Goal: Communication & Community: Connect with others

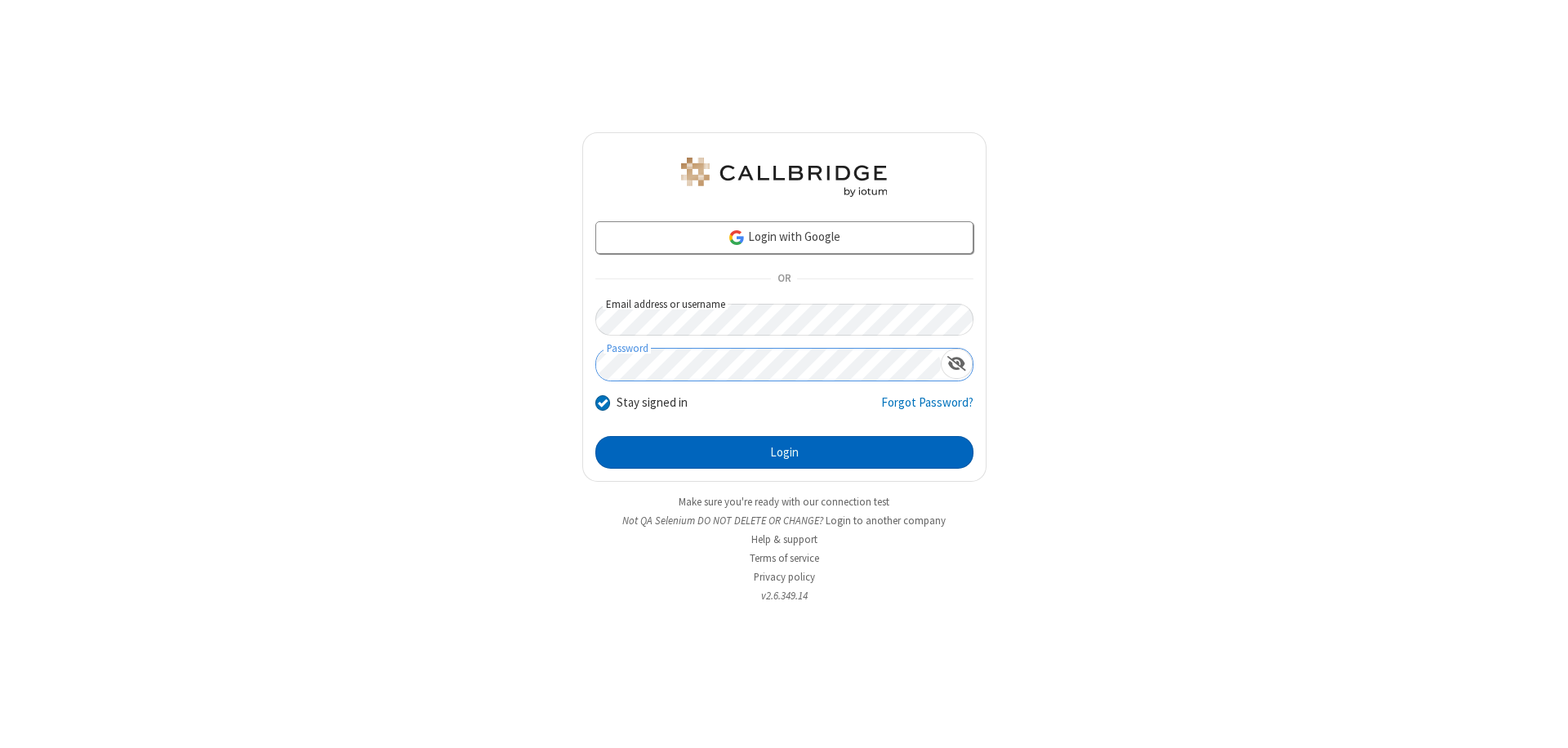
click at [784, 453] on button "Login" at bounding box center [784, 452] width 378 height 33
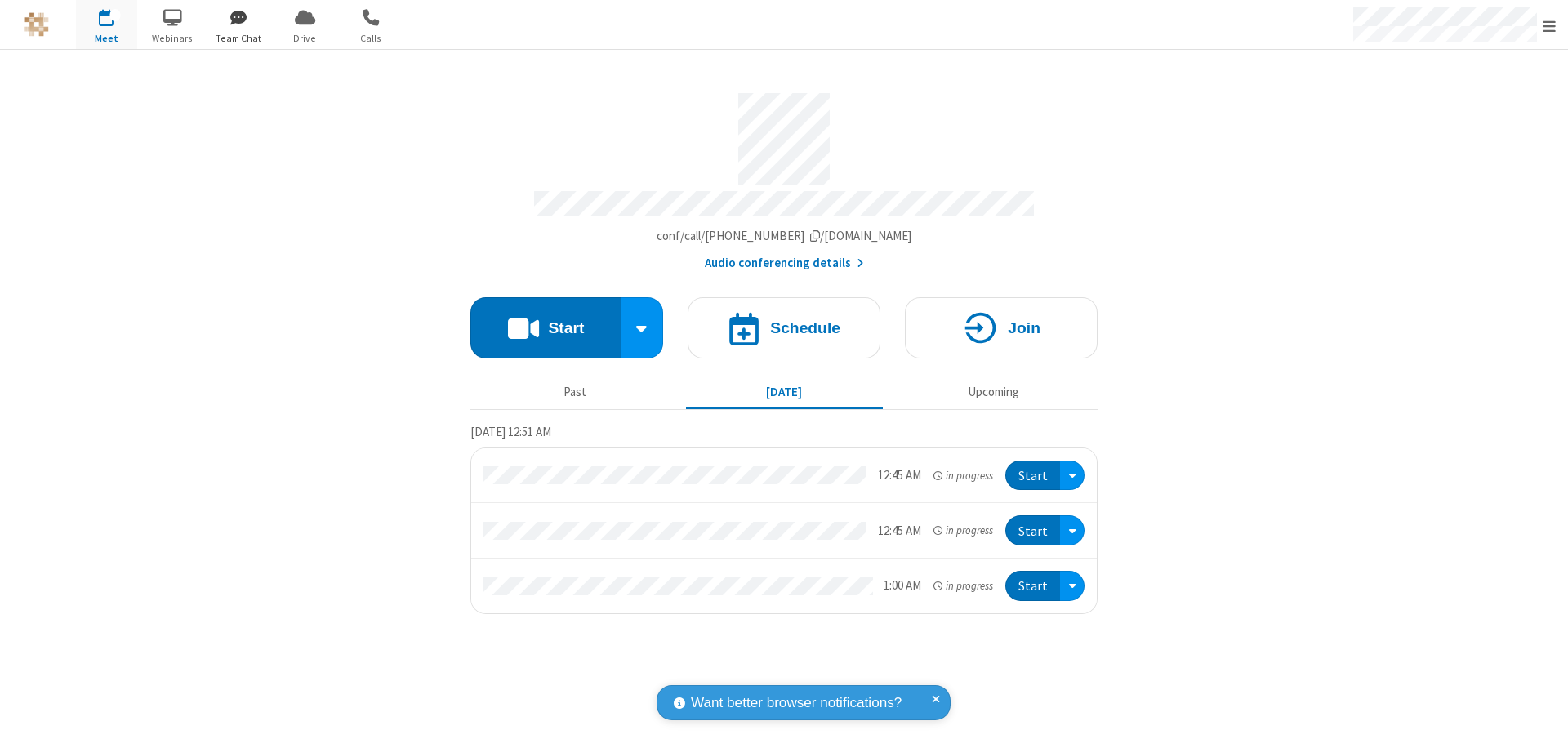
click at [238, 17] on span "button" at bounding box center [238, 17] width 61 height 27
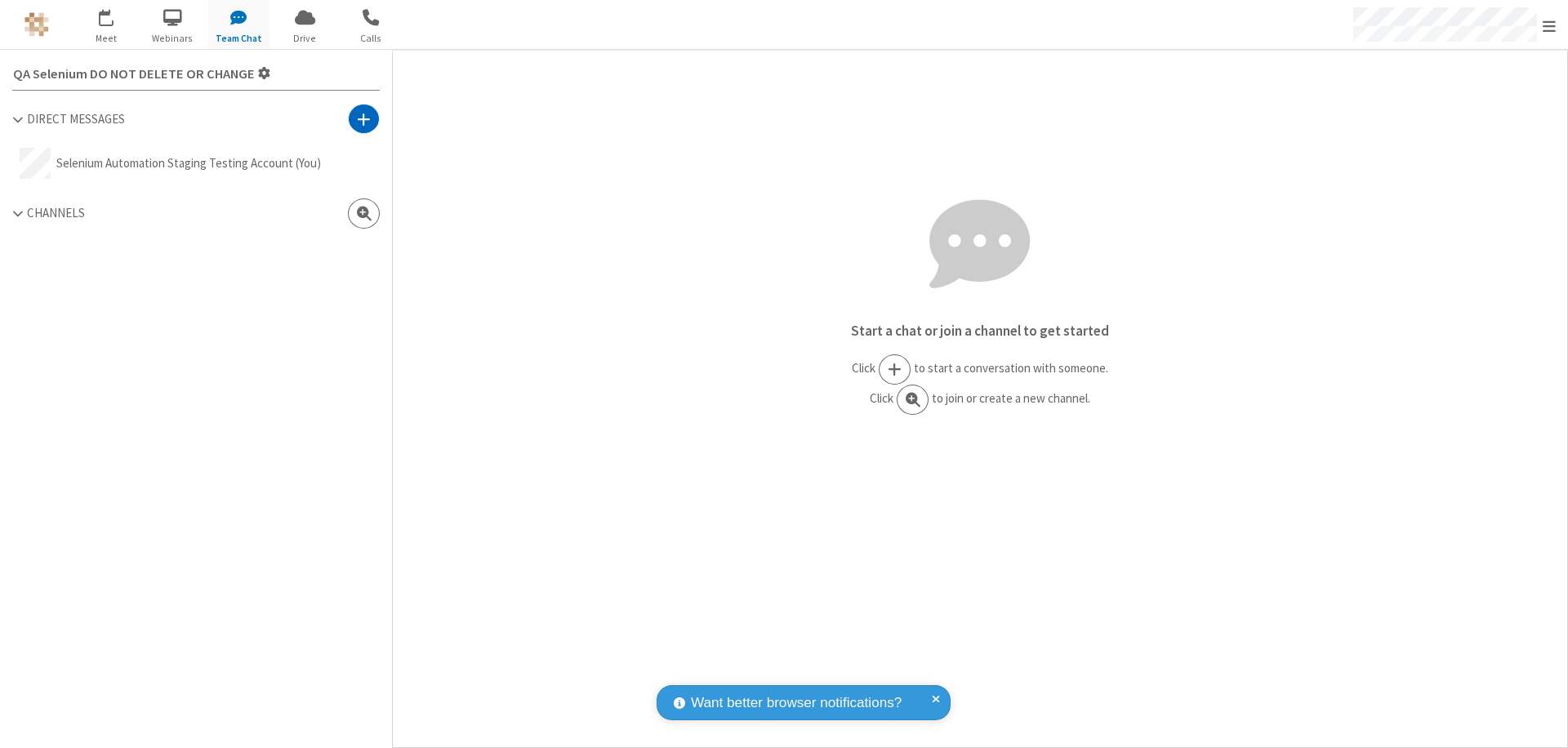
click at [363, 118] on span at bounding box center [364, 119] width 14 height 17
